Goal: Navigation & Orientation: Find specific page/section

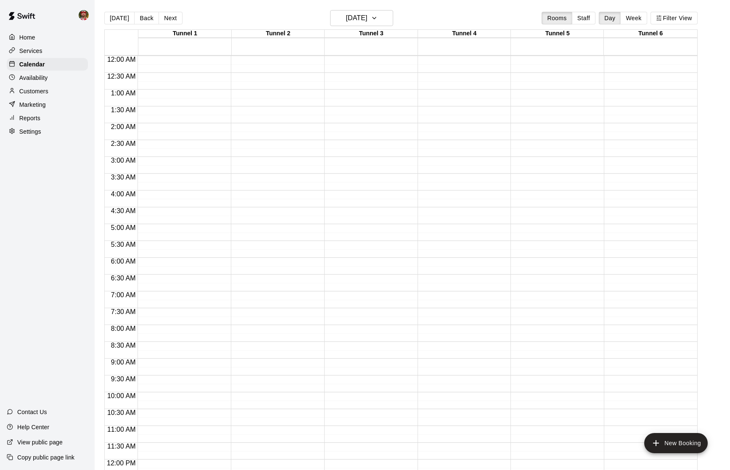
scroll to position [359, 0]
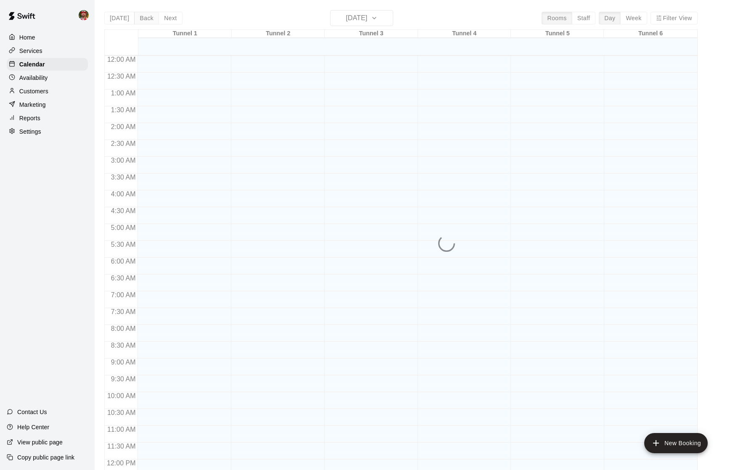
scroll to position [359, 0]
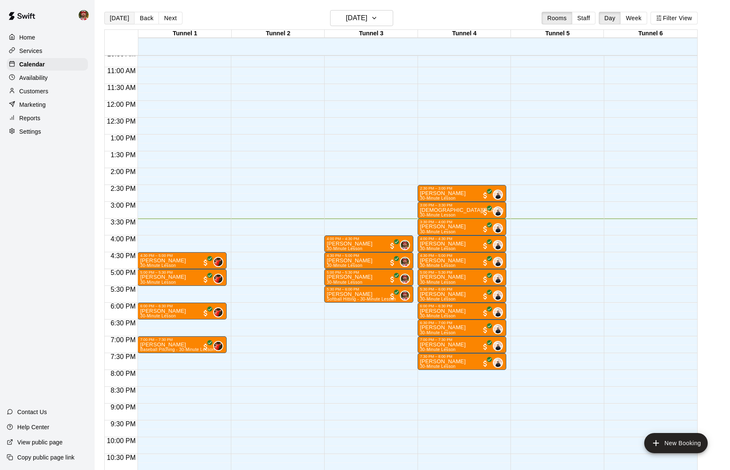
click at [121, 17] on button "[DATE]" at bounding box center [119, 18] width 30 height 13
drag, startPoint x: 166, startPoint y: 15, endPoint x: 173, endPoint y: 16, distance: 6.7
click at [169, 15] on button "Next" at bounding box center [170, 18] width 24 height 13
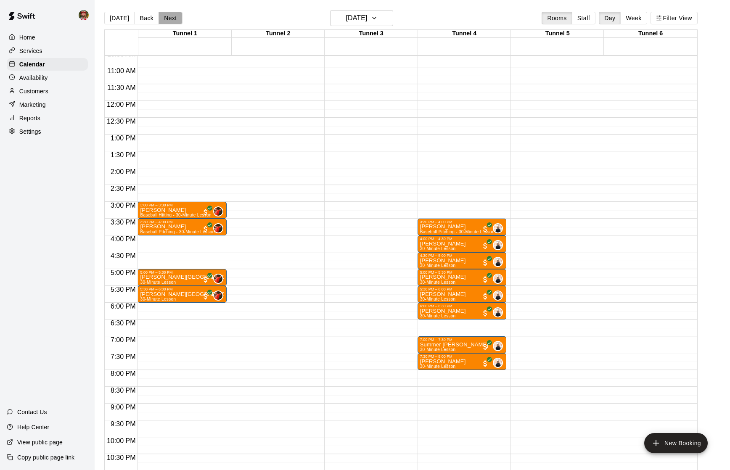
click at [173, 19] on button "Next" at bounding box center [170, 18] width 24 height 13
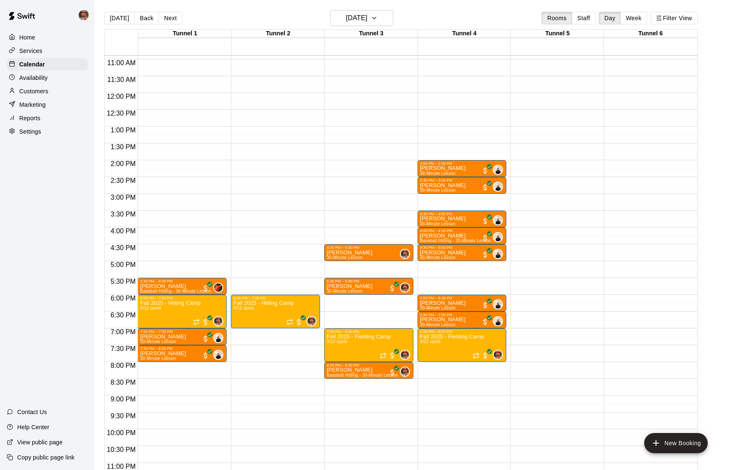
scroll to position [366, 0]
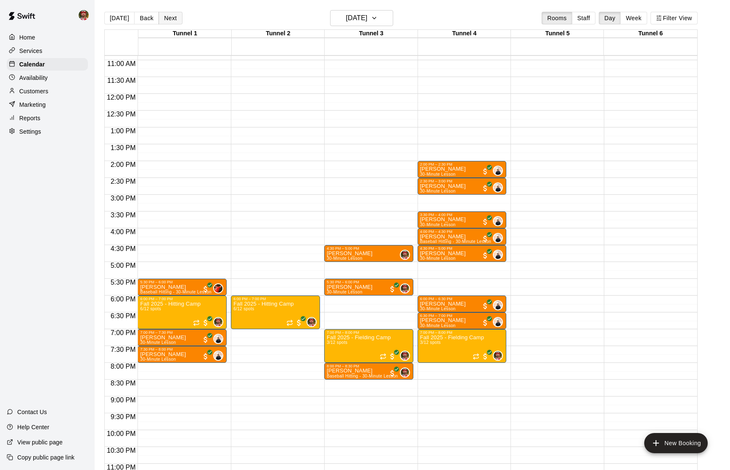
click at [171, 20] on button "Next" at bounding box center [170, 18] width 24 height 13
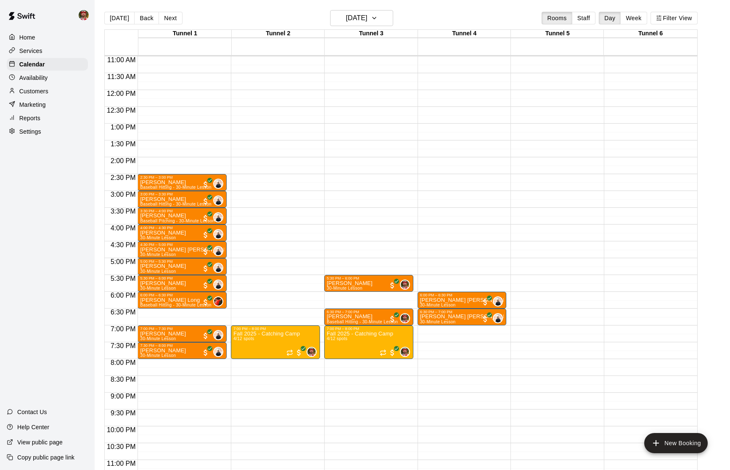
scroll to position [369, 0]
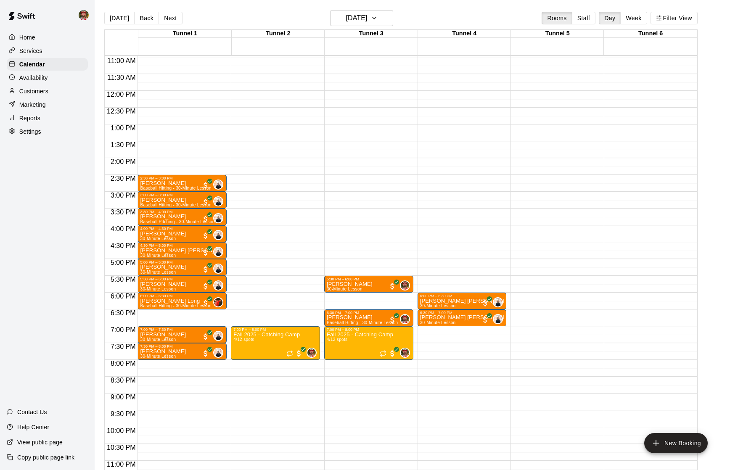
click at [32, 74] on p "Availability" at bounding box center [33, 78] width 29 height 8
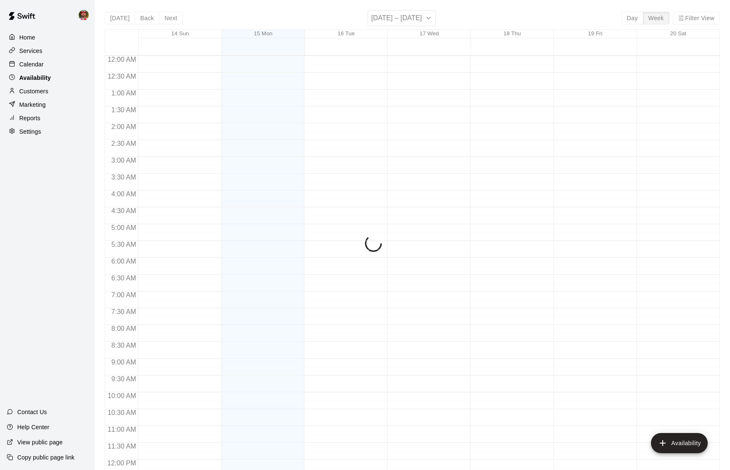
scroll to position [384, 0]
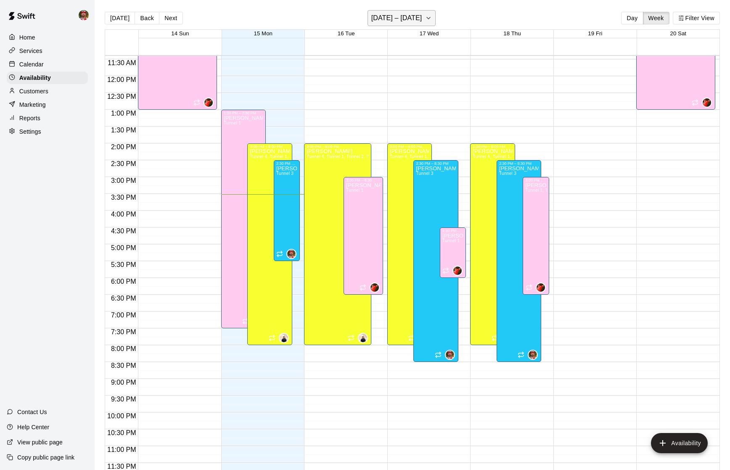
click at [407, 21] on h6 "September 14 – 20" at bounding box center [396, 18] width 51 height 12
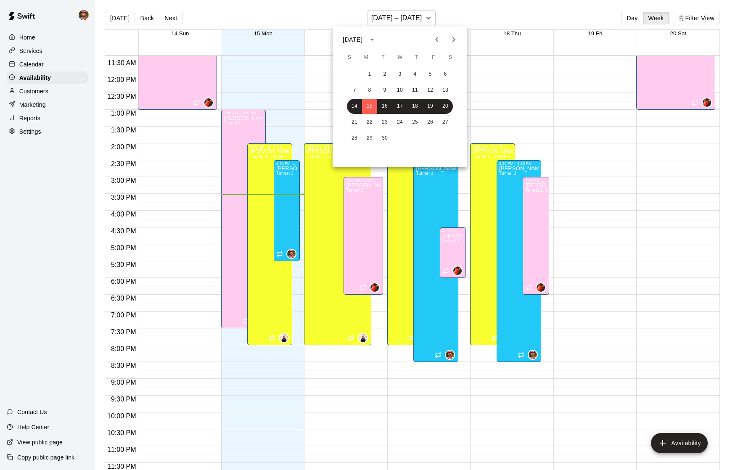
click at [451, 40] on icon "Next month" at bounding box center [454, 39] width 10 height 10
click at [398, 71] on button "1" at bounding box center [399, 74] width 15 height 15
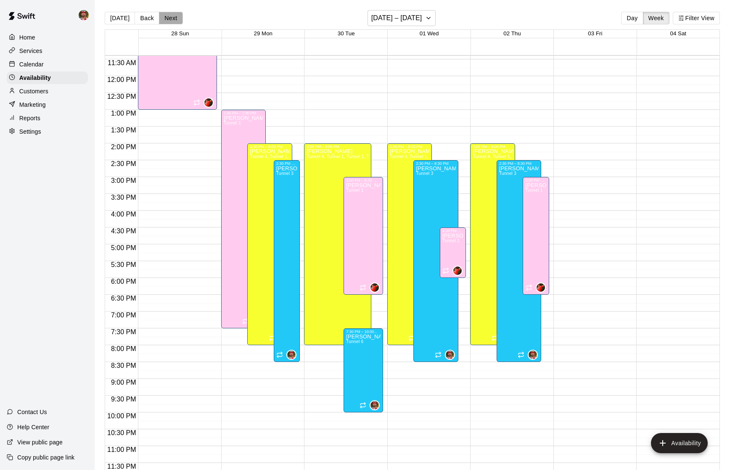
click at [170, 21] on button "Next" at bounding box center [171, 18] width 24 height 13
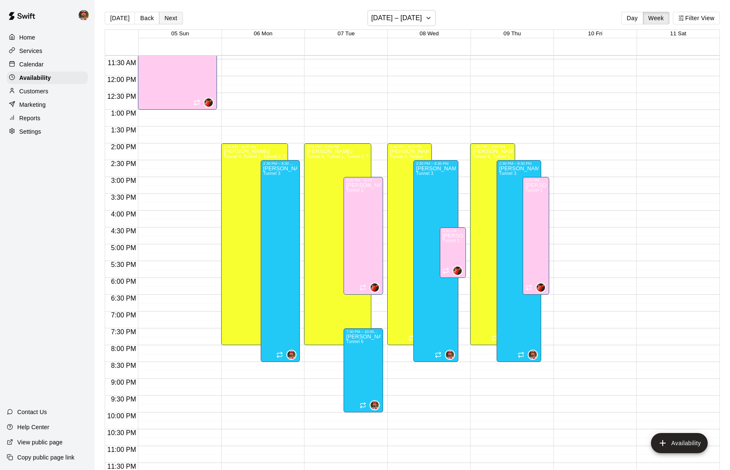
click at [170, 21] on button "Next" at bounding box center [171, 18] width 24 height 13
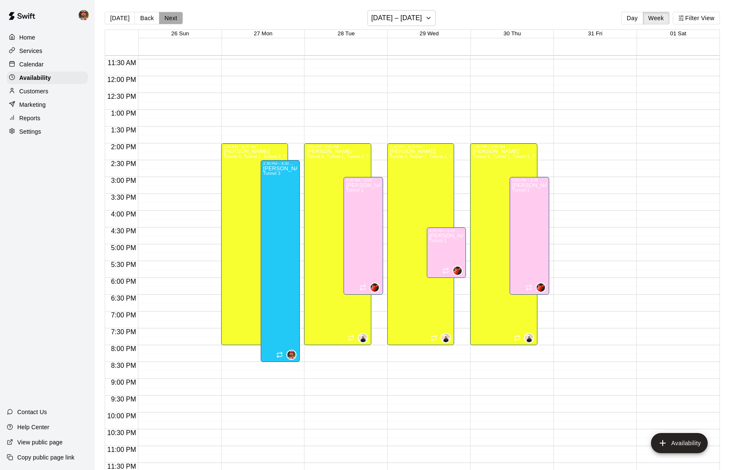
click at [170, 21] on button "Next" at bounding box center [171, 18] width 24 height 13
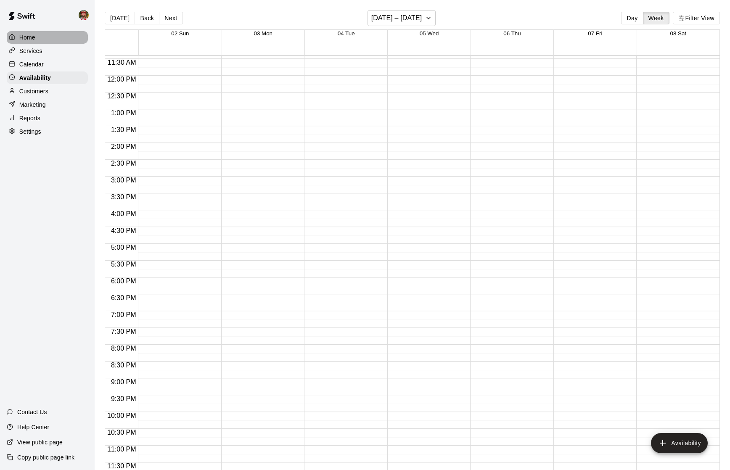
click at [27, 37] on p "Home" at bounding box center [27, 37] width 16 height 8
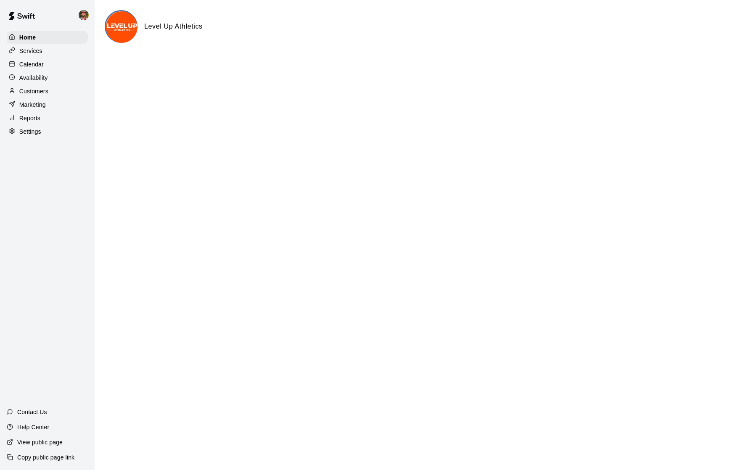
click at [26, 57] on div "Services" at bounding box center [47, 51] width 81 height 13
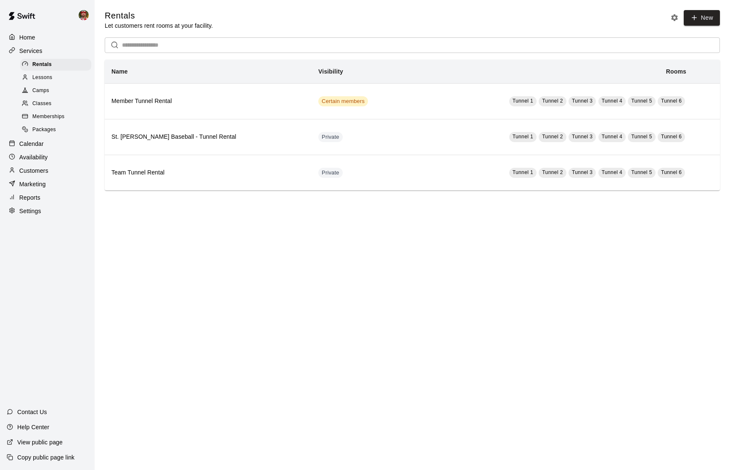
click at [26, 143] on p "Calendar" at bounding box center [31, 144] width 24 height 8
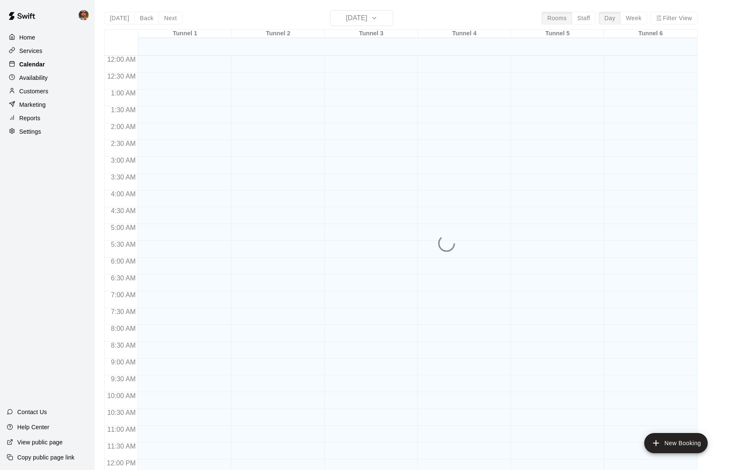
scroll to position [359, 0]
